Goal: Task Accomplishment & Management: Use online tool/utility

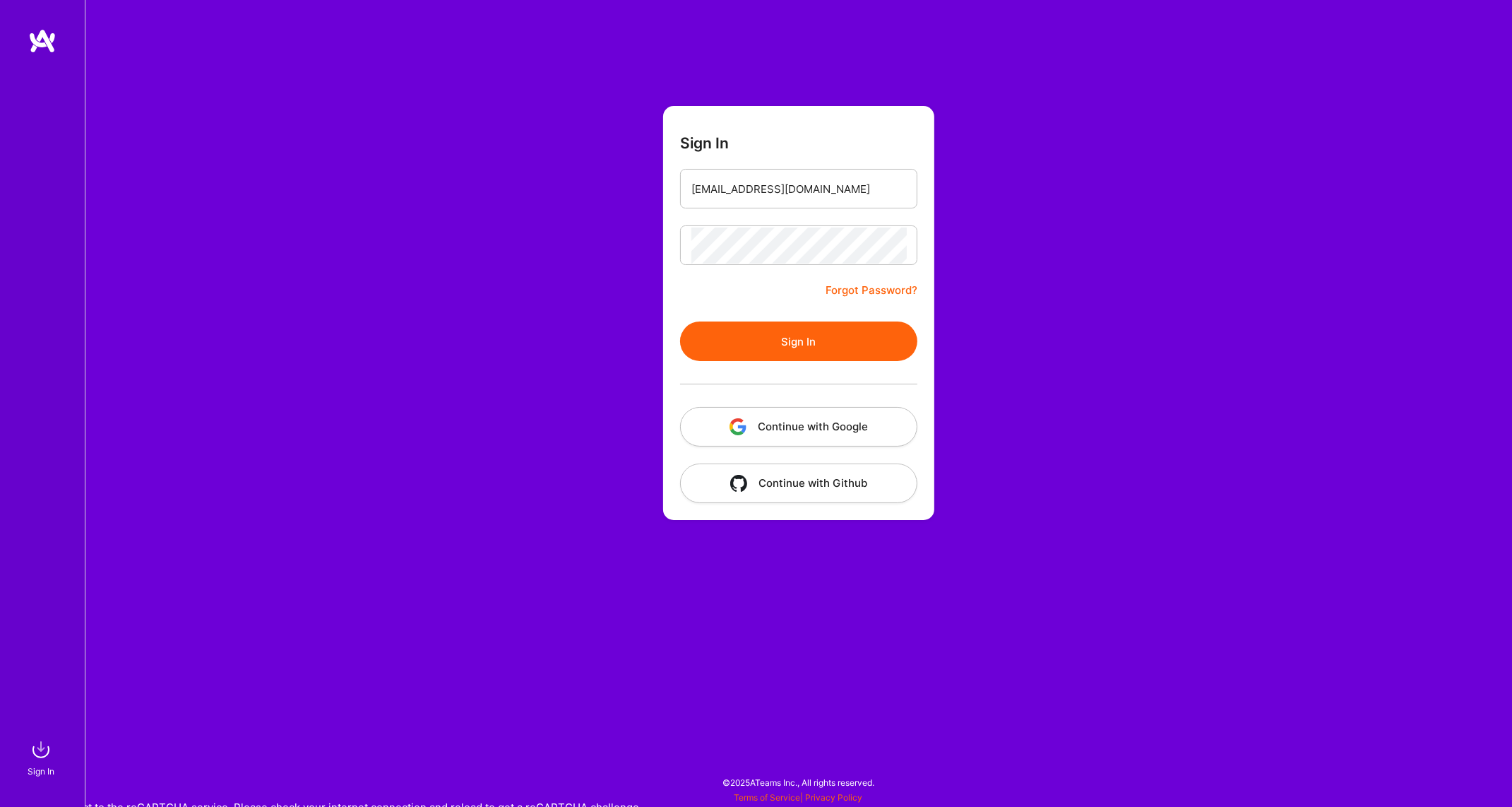
click at [738, 347] on button "Sign In" at bounding box center [799, 341] width 238 height 39
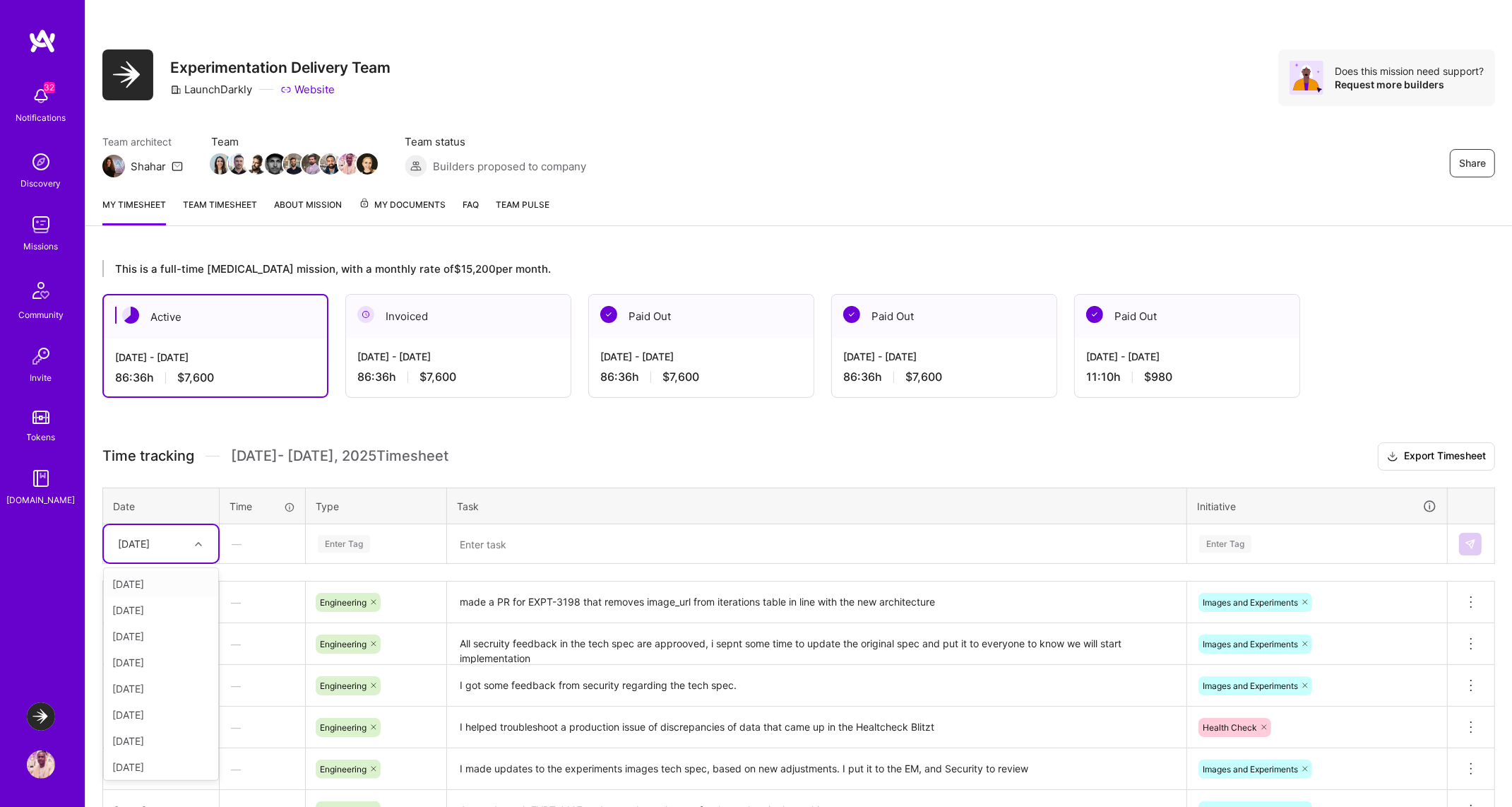
click at [150, 537] on div "[DATE]" at bounding box center [134, 544] width 32 height 15
click at [158, 761] on div "[DATE]" at bounding box center [161, 765] width 114 height 26
click at [596, 553] on textarea at bounding box center [816, 543] width 736 height 37
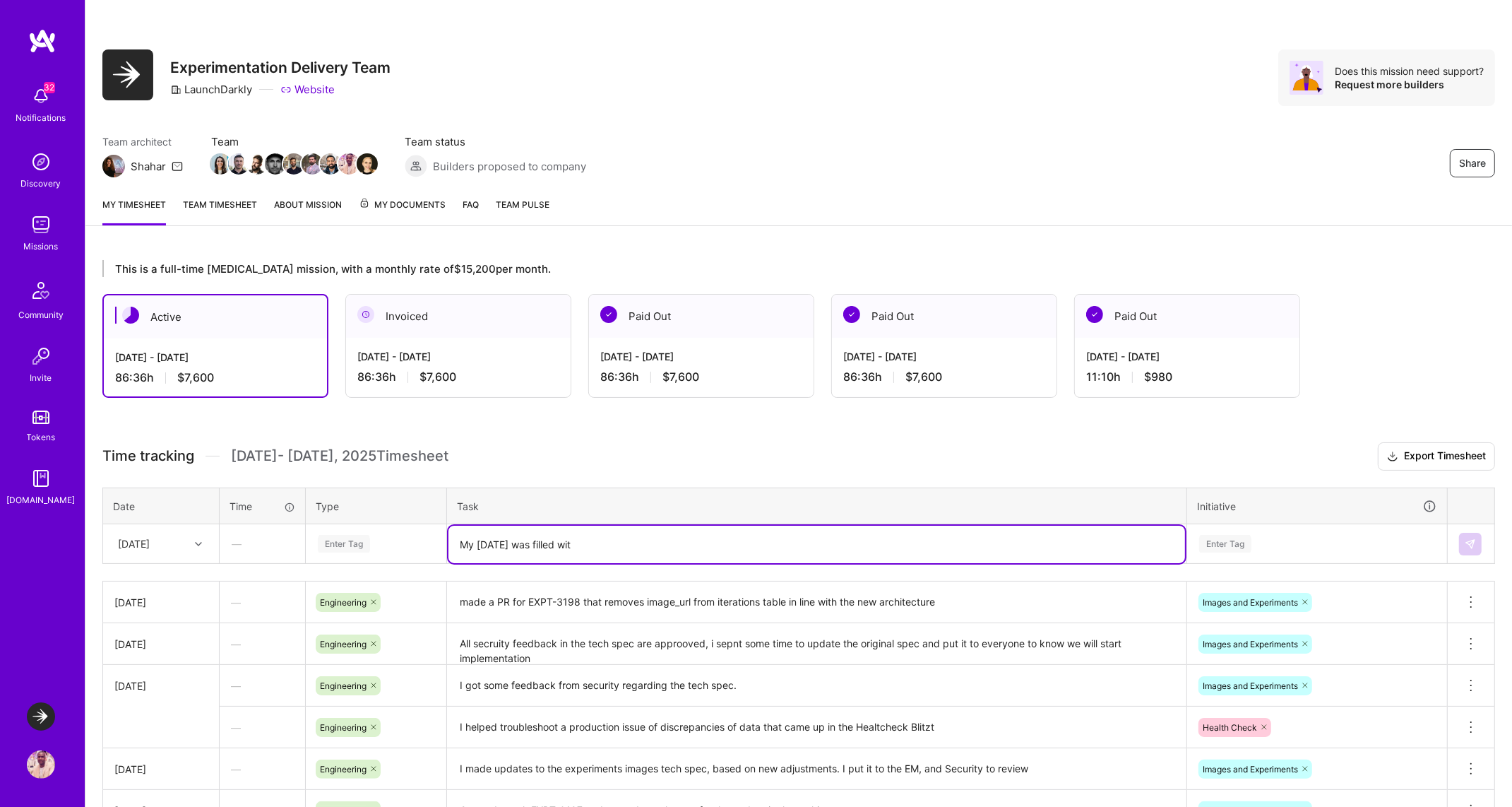
type textarea "My [DATE] was filled with"
type textarea "I was helping discussion pane"
type textarea "I began troubleshooting with the 404 error with the discussion panel endpoint"
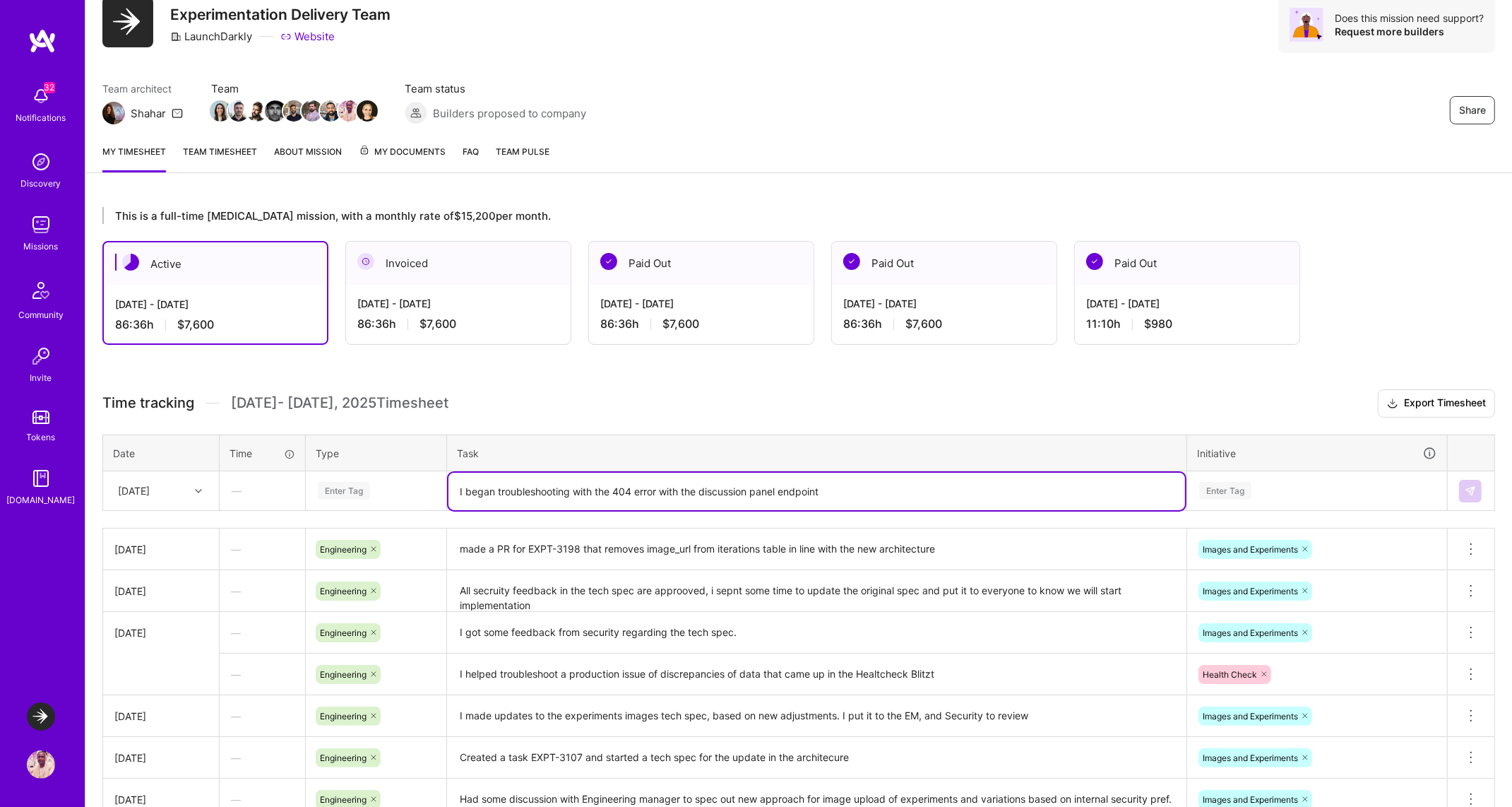
click at [738, 509] on div "Enter Tag" at bounding box center [1316, 491] width 258 height 37
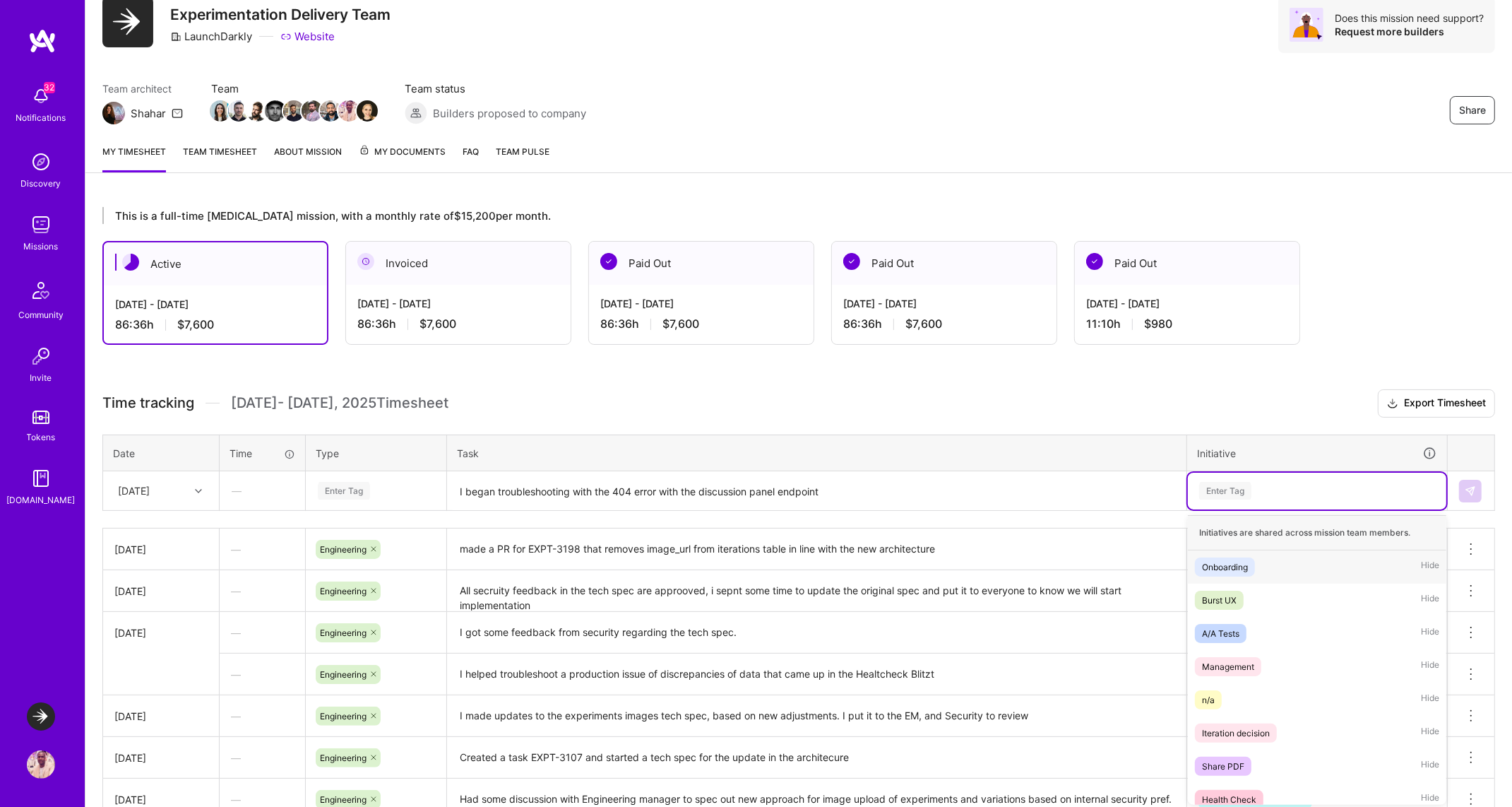
scroll to position [53, 0]
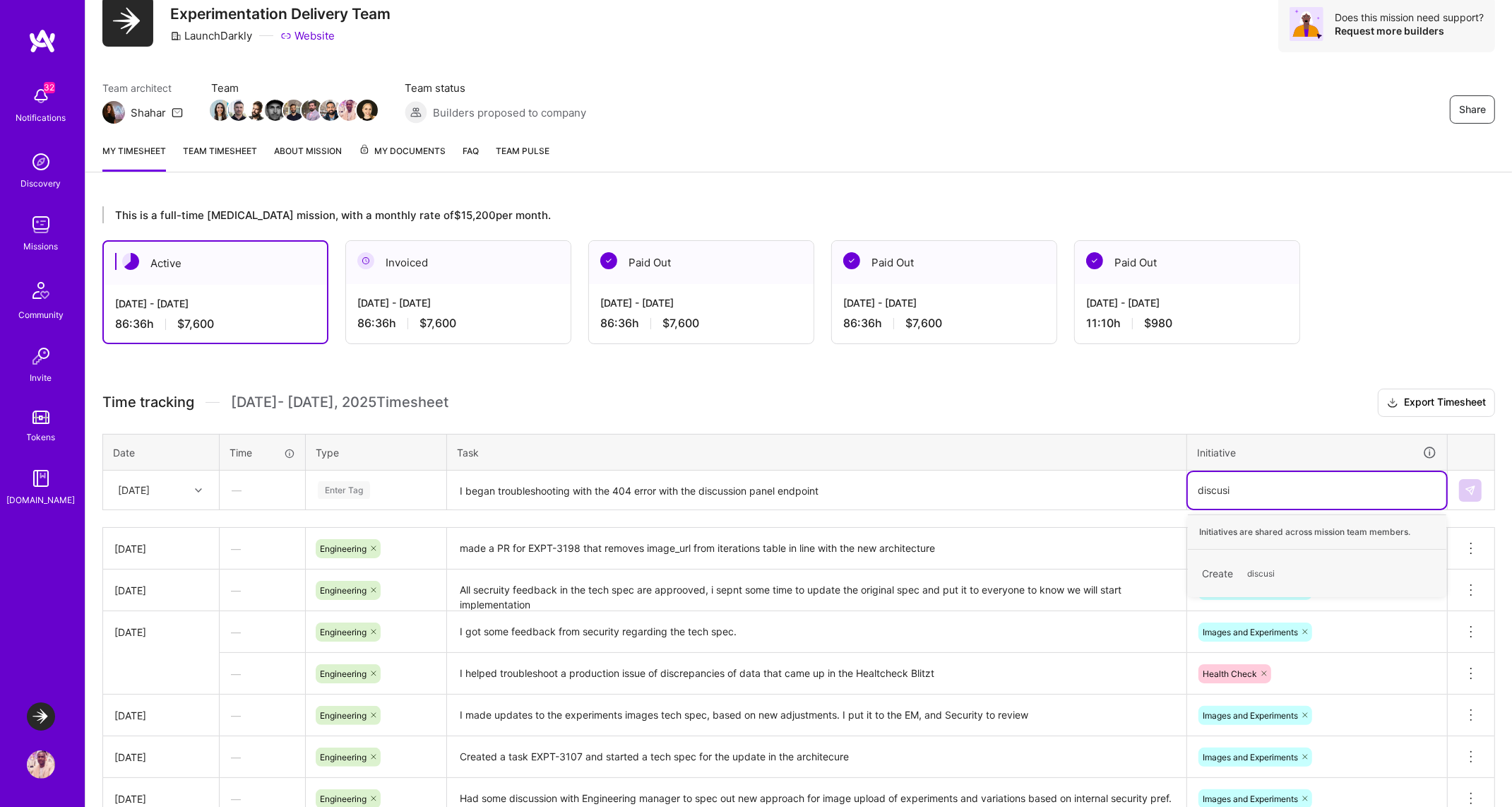
type input "discus"
click at [738, 563] on div "Discussion Pane Hide" at bounding box center [1316, 565] width 258 height 33
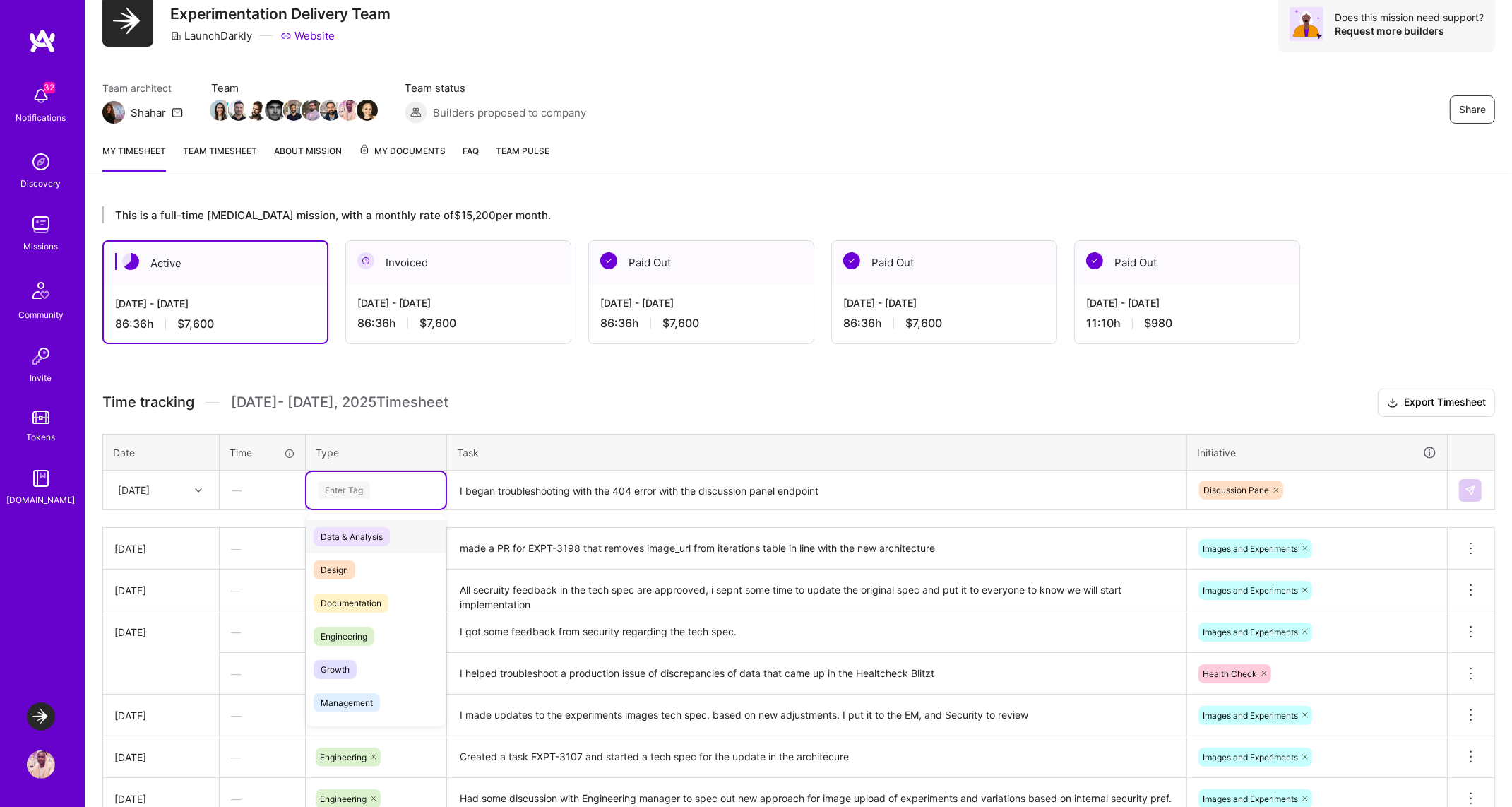
click at [358, 493] on div "Enter Tag" at bounding box center [344, 490] width 52 height 22
click at [382, 638] on div "Engineering" at bounding box center [375, 636] width 139 height 33
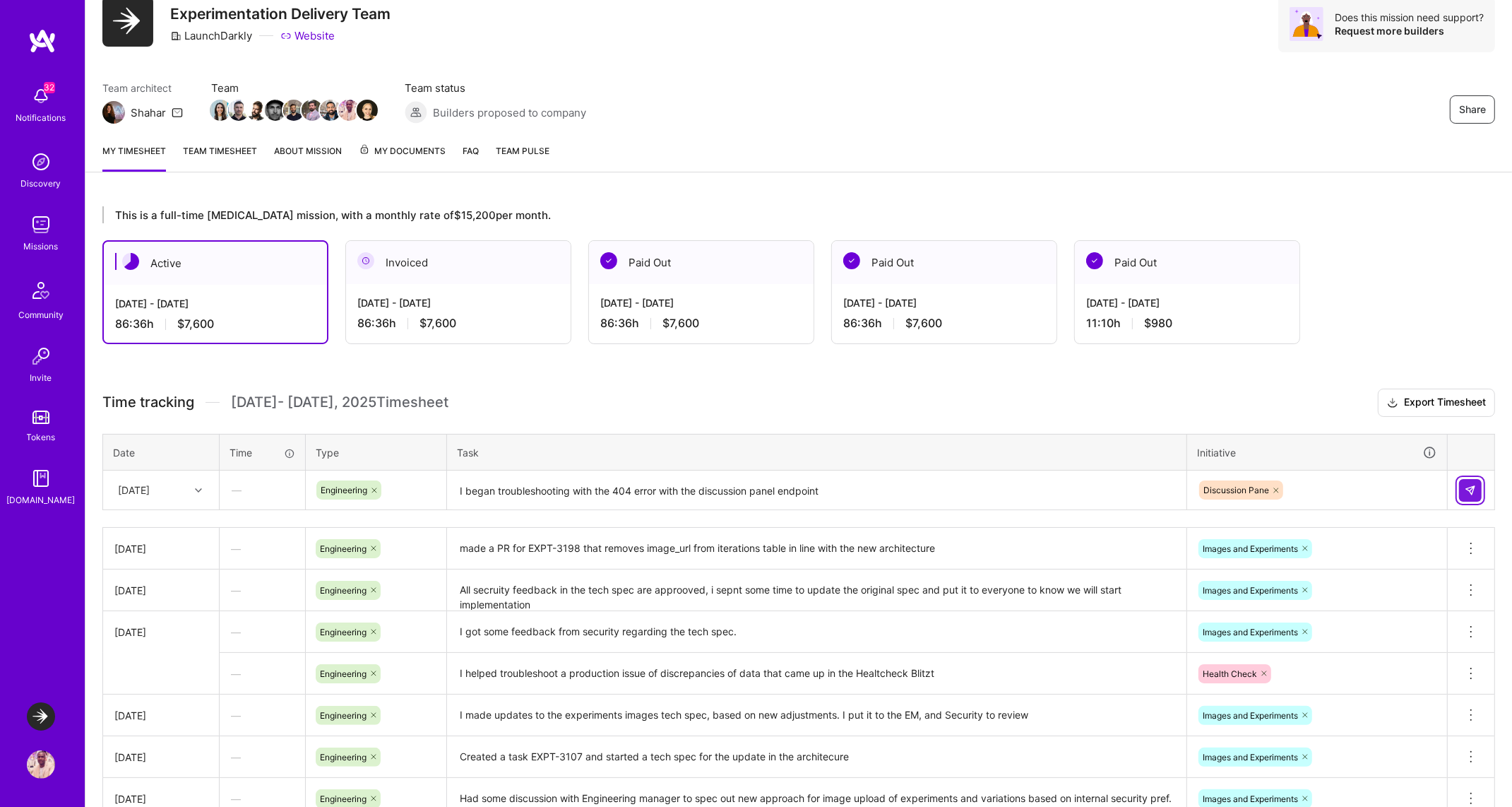
click at [738, 487] on button at bounding box center [1470, 491] width 22 height 22
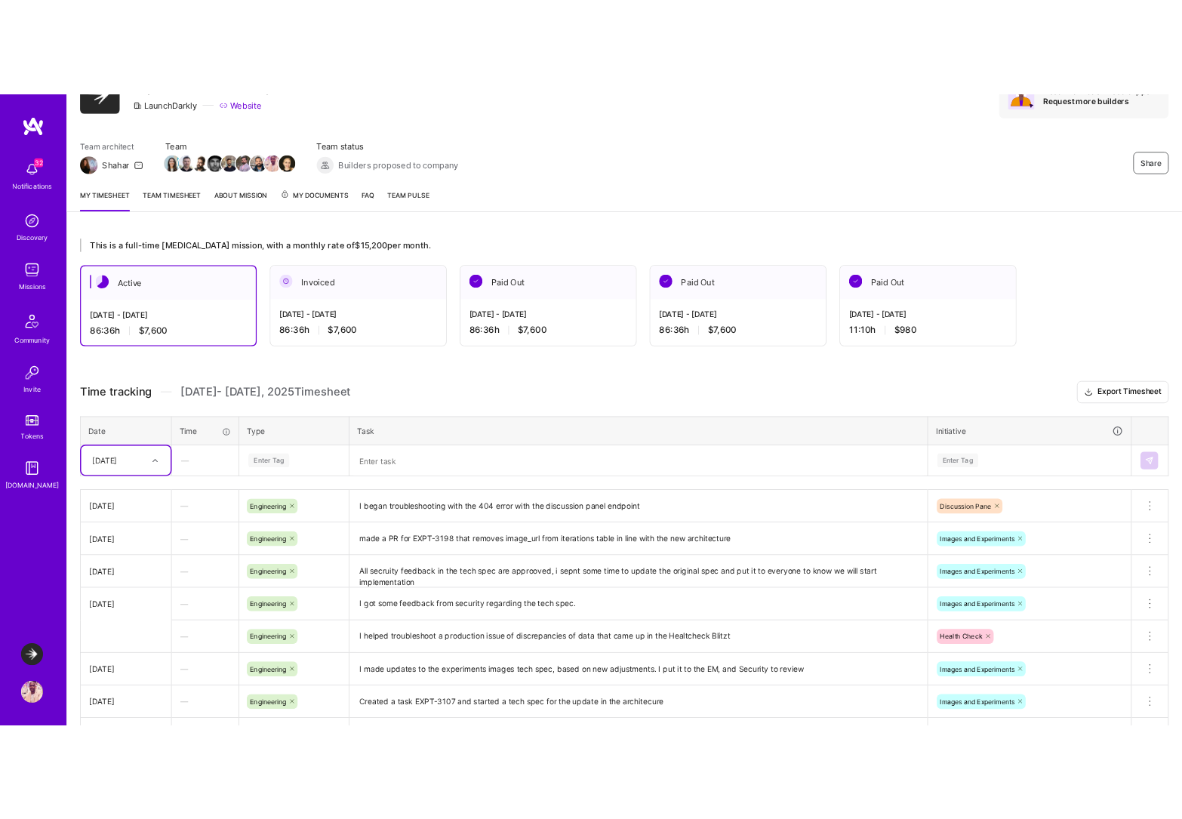
scroll to position [0, 0]
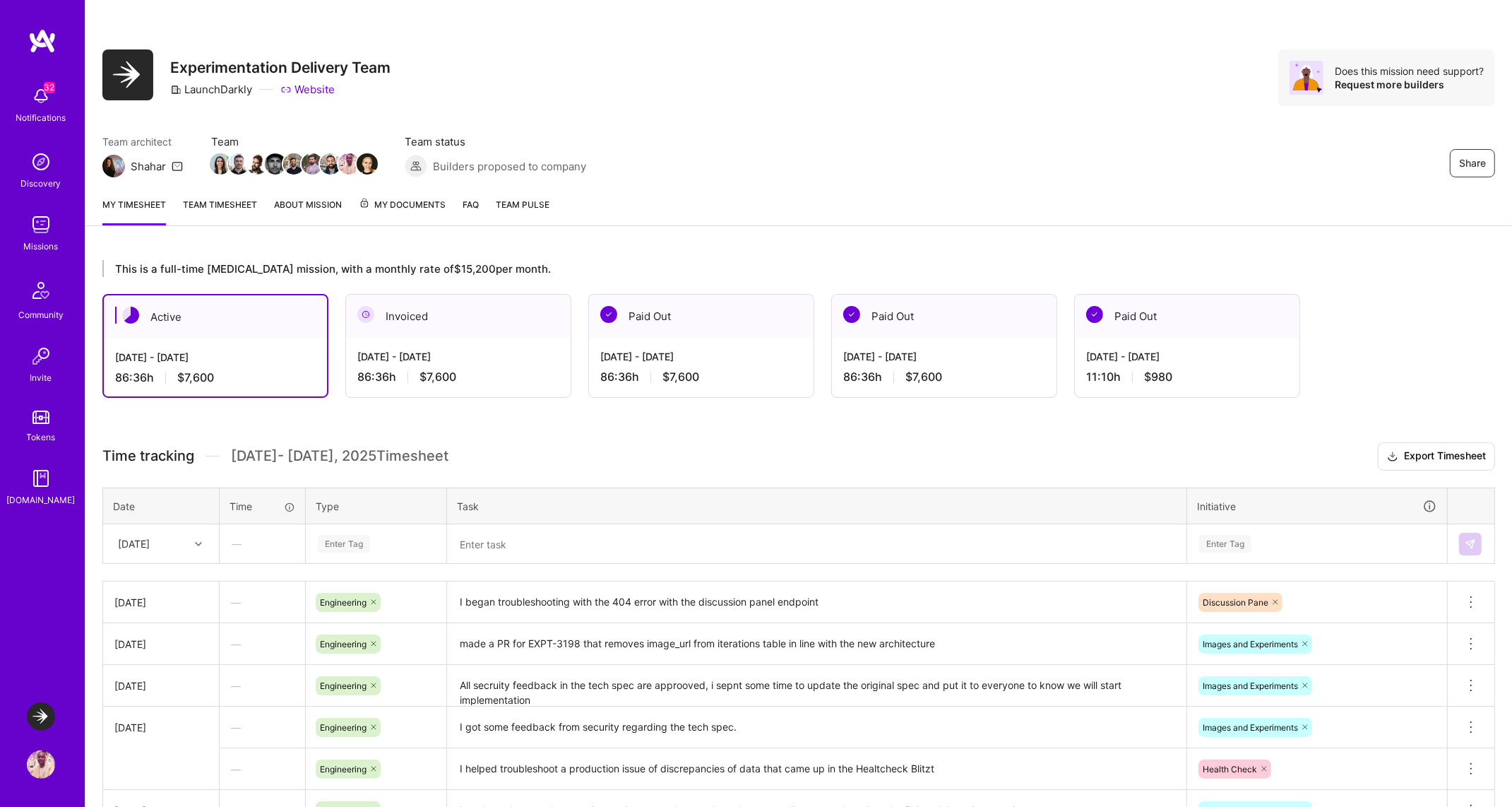
click at [738, 79] on div "Share Experimentation Delivery Team LaunchDarkly Website Does this mission need…" at bounding box center [798, 78] width 1392 height 56
